Goal: Information Seeking & Learning: Check status

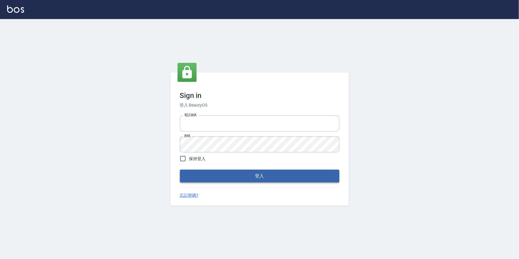
type input "2063579"
click at [255, 176] on button "登入" at bounding box center [259, 175] width 159 height 12
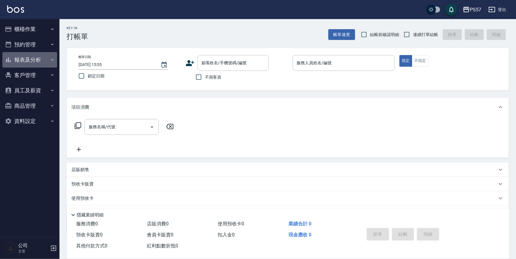
click at [27, 56] on button "報表及分析" at bounding box center [29, 59] width 55 height 15
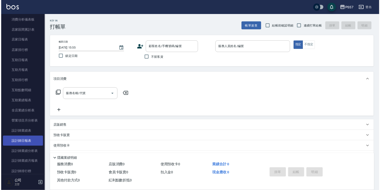
scroll to position [108, 0]
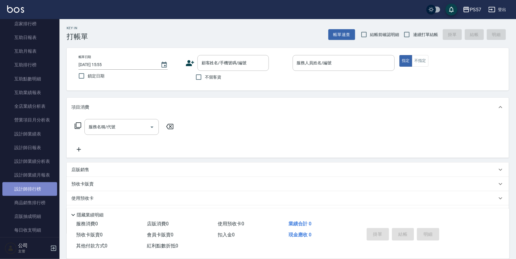
click at [33, 190] on link "設計師排行榜" at bounding box center [29, 189] width 55 height 14
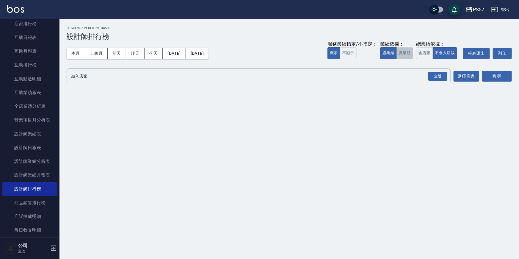
click at [400, 51] on button "實業績" at bounding box center [404, 53] width 17 height 12
click at [442, 78] on div "全選" at bounding box center [437, 76] width 19 height 9
click at [497, 76] on button "搜尋" at bounding box center [497, 76] width 30 height 11
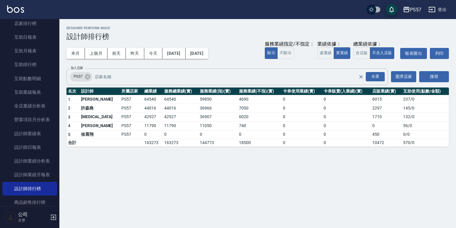
scroll to position [108, 0]
click at [175, 52] on button "[DATE]" at bounding box center [174, 53] width 23 height 11
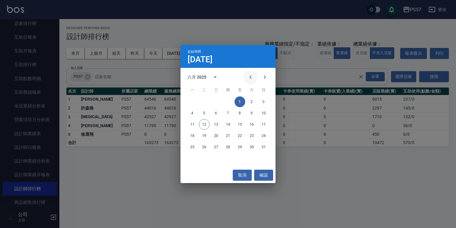
click at [253, 75] on icon "Previous month" at bounding box center [250, 76] width 7 height 7
click at [206, 102] on button "1" at bounding box center [204, 101] width 11 height 11
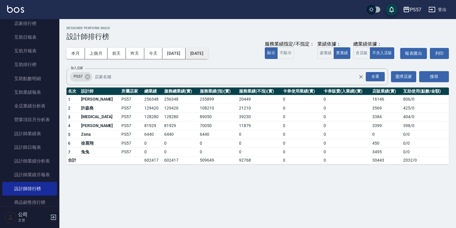
click at [208, 53] on button "[DATE]" at bounding box center [197, 53] width 23 height 11
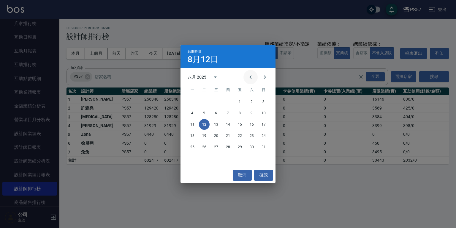
click at [252, 74] on icon "Previous month" at bounding box center [250, 76] width 7 height 7
click at [252, 113] on button "12" at bounding box center [252, 113] width 11 height 11
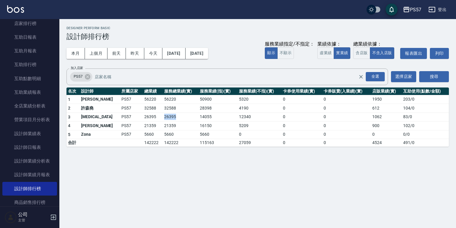
drag, startPoint x: 142, startPoint y: 114, endPoint x: 163, endPoint y: 116, distance: 20.9
click at [163, 116] on tr "3 [MEDICAL_DATA] PS57 26395 26395 14055 12340 0 0 1062 83 / 0" at bounding box center [258, 116] width 383 height 9
click at [169, 116] on td "26395" at bounding box center [181, 116] width 36 height 9
click at [173, 53] on button "[DATE]" at bounding box center [174, 53] width 23 height 11
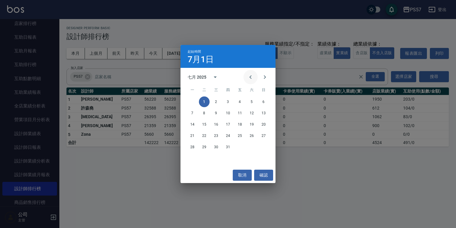
click at [250, 76] on icon "Previous month" at bounding box center [250, 76] width 7 height 7
click at [266, 100] on button "1" at bounding box center [264, 101] width 11 height 11
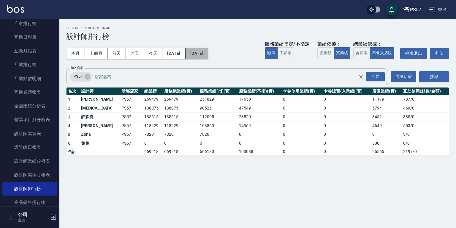
click at [208, 53] on button "[DATE]" at bounding box center [197, 53] width 23 height 11
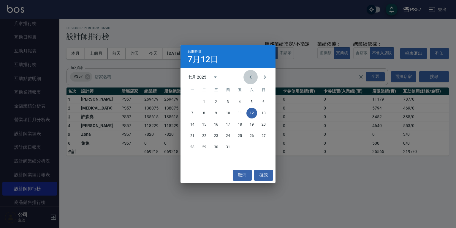
click at [246, 76] on button "Previous month" at bounding box center [251, 77] width 14 height 14
click at [226, 124] on button "12" at bounding box center [228, 124] width 11 height 11
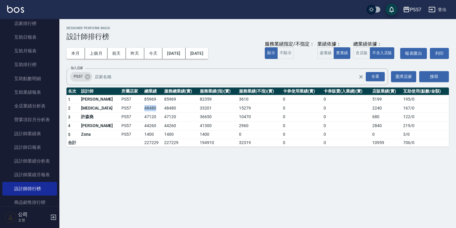
drag, startPoint x: 124, startPoint y: 105, endPoint x: 139, endPoint y: 108, distance: 14.9
click at [143, 108] on td "48480" at bounding box center [153, 108] width 20 height 9
click at [78, 52] on button "本月" at bounding box center [76, 53] width 18 height 11
